Goal: Go to known website: Go to known website

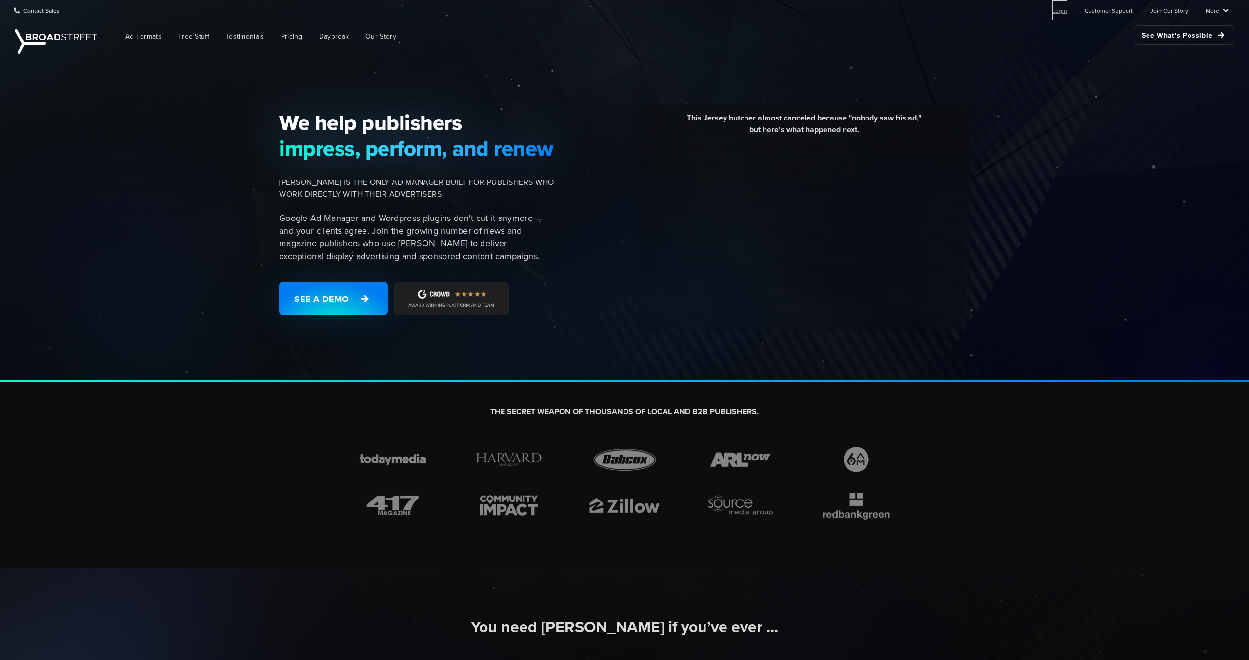
click at [1065, 13] on link "Login" at bounding box center [1059, 10] width 15 height 20
click at [1060, 16] on link "Login" at bounding box center [1059, 10] width 15 height 20
click at [1067, 14] on link "Login" at bounding box center [1059, 10] width 15 height 20
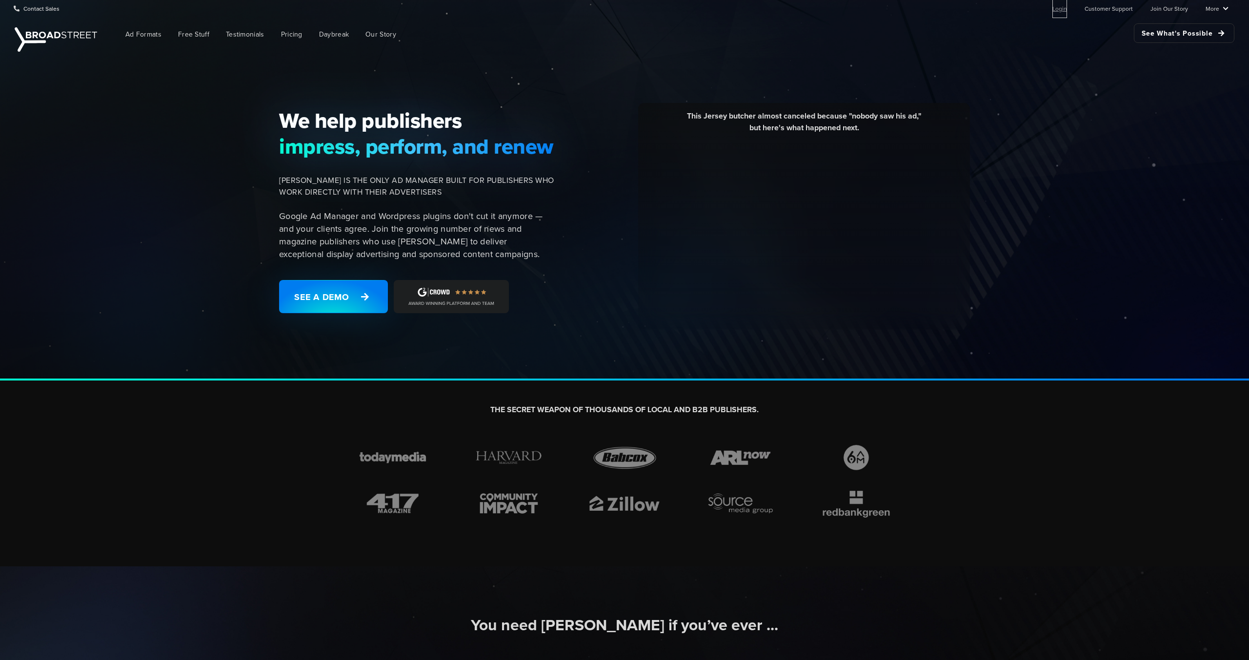
click at [364, 13] on link "Login" at bounding box center [1059, 9] width 15 height 20
